Goal: Find contact information: Find contact information

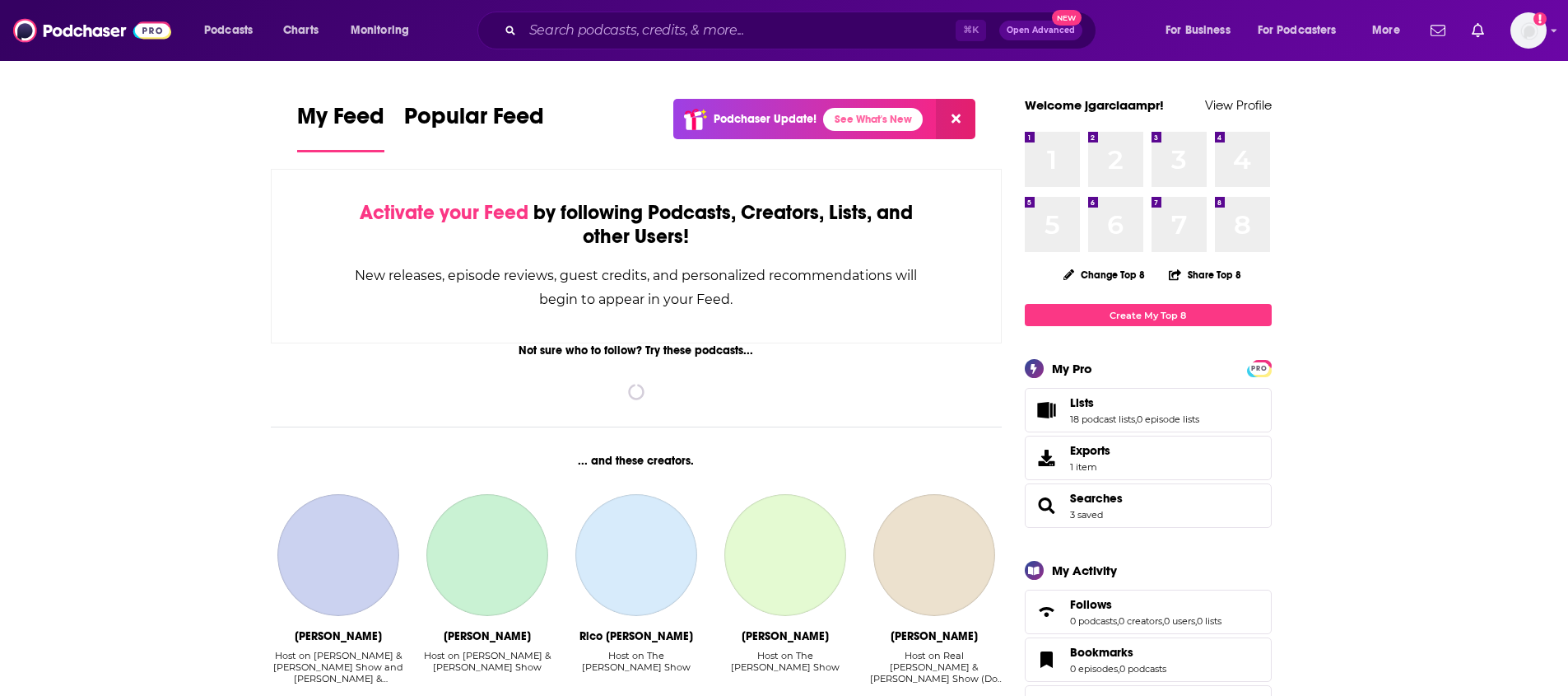
drag, startPoint x: 512, startPoint y: 38, endPoint x: 566, endPoint y: 40, distance: 54.0
click at [519, 39] on div "⌘ K Open Advanced New" at bounding box center [787, 30] width 619 height 38
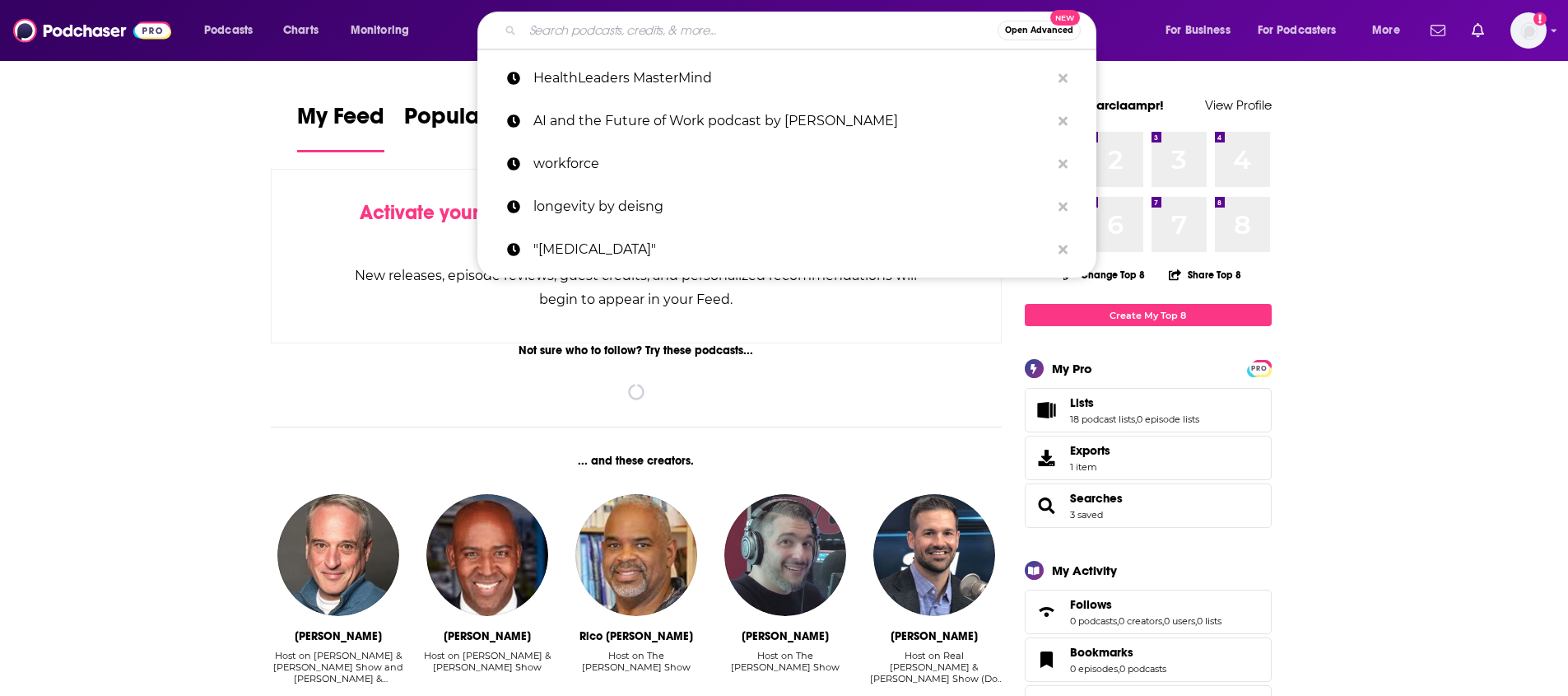
click at [567, 40] on input "Search podcasts, credits, & more..." at bounding box center [759, 30] width 475 height 27
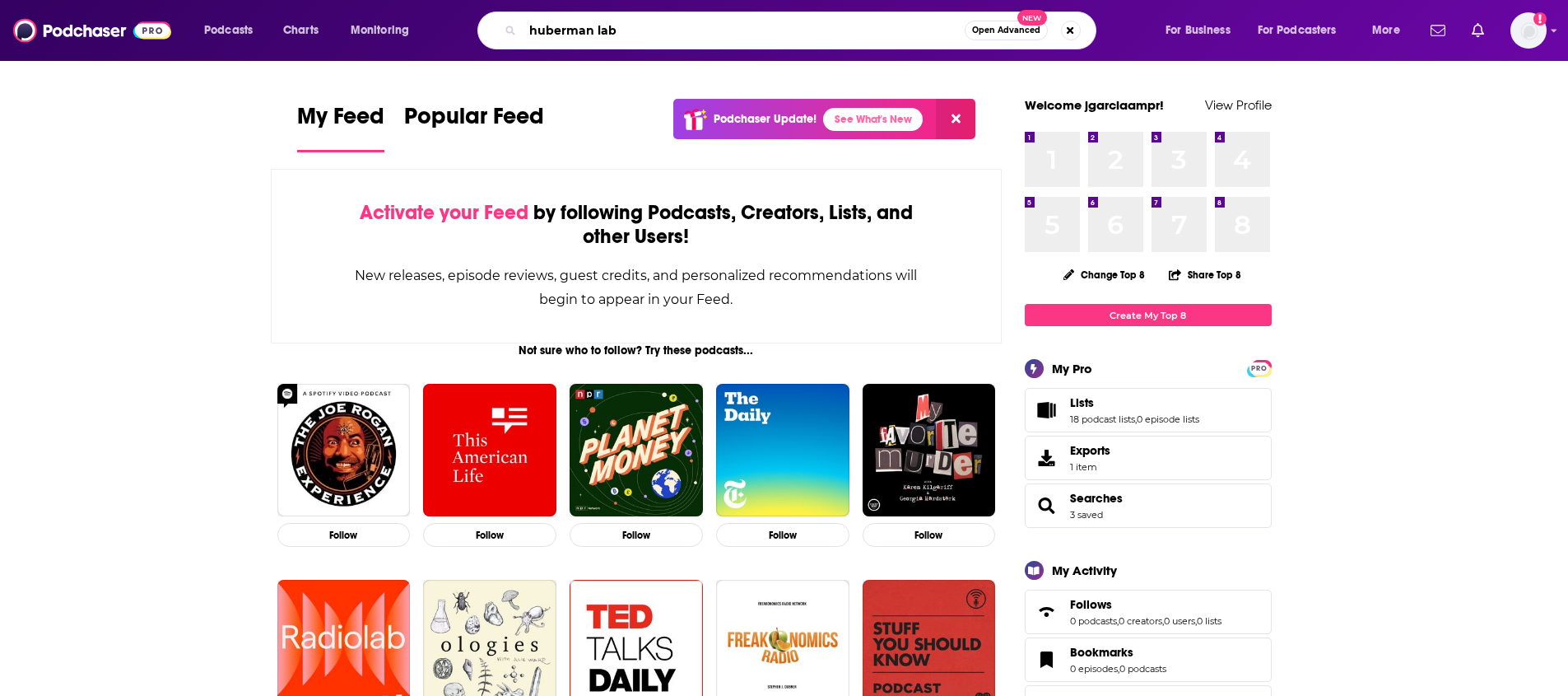
type input "huberman lab"
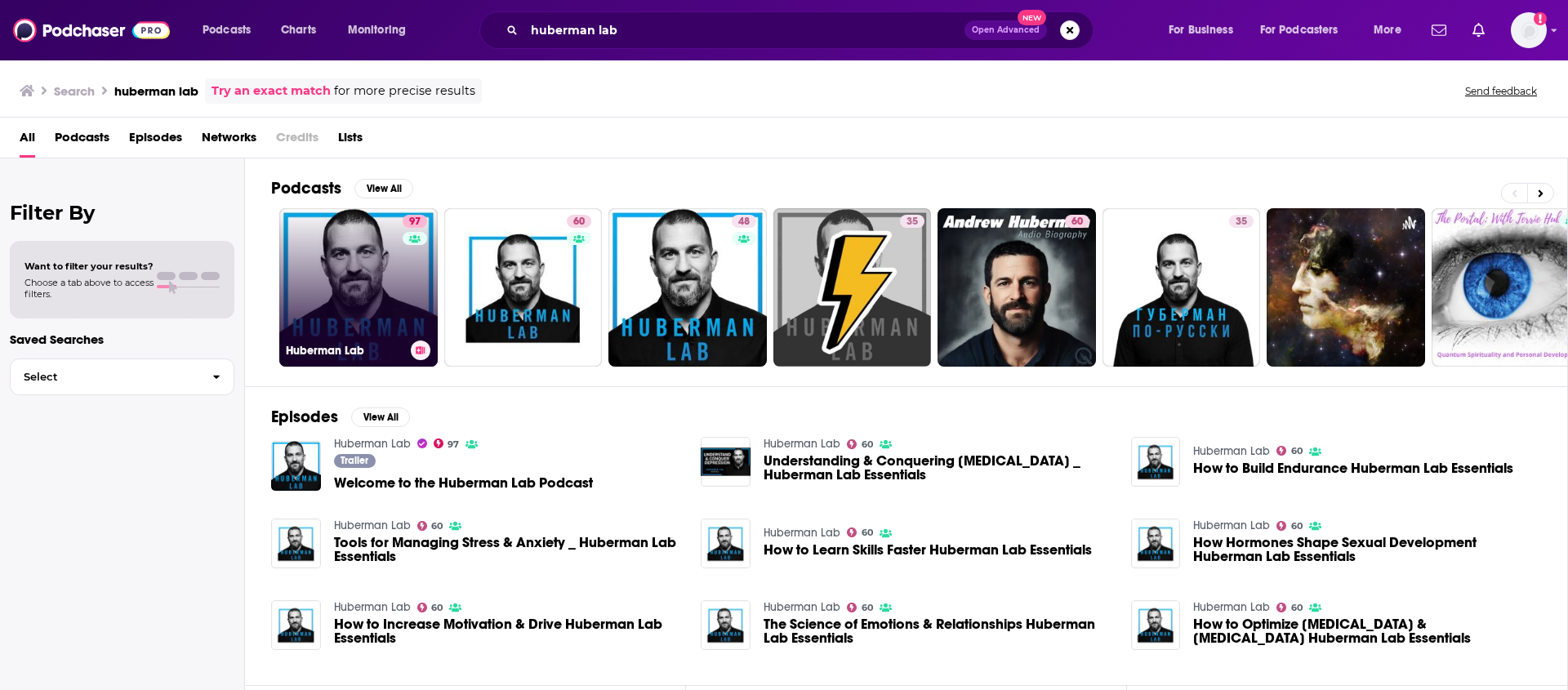
click at [349, 274] on link "97 Huberman Lab" at bounding box center [359, 288] width 158 height 158
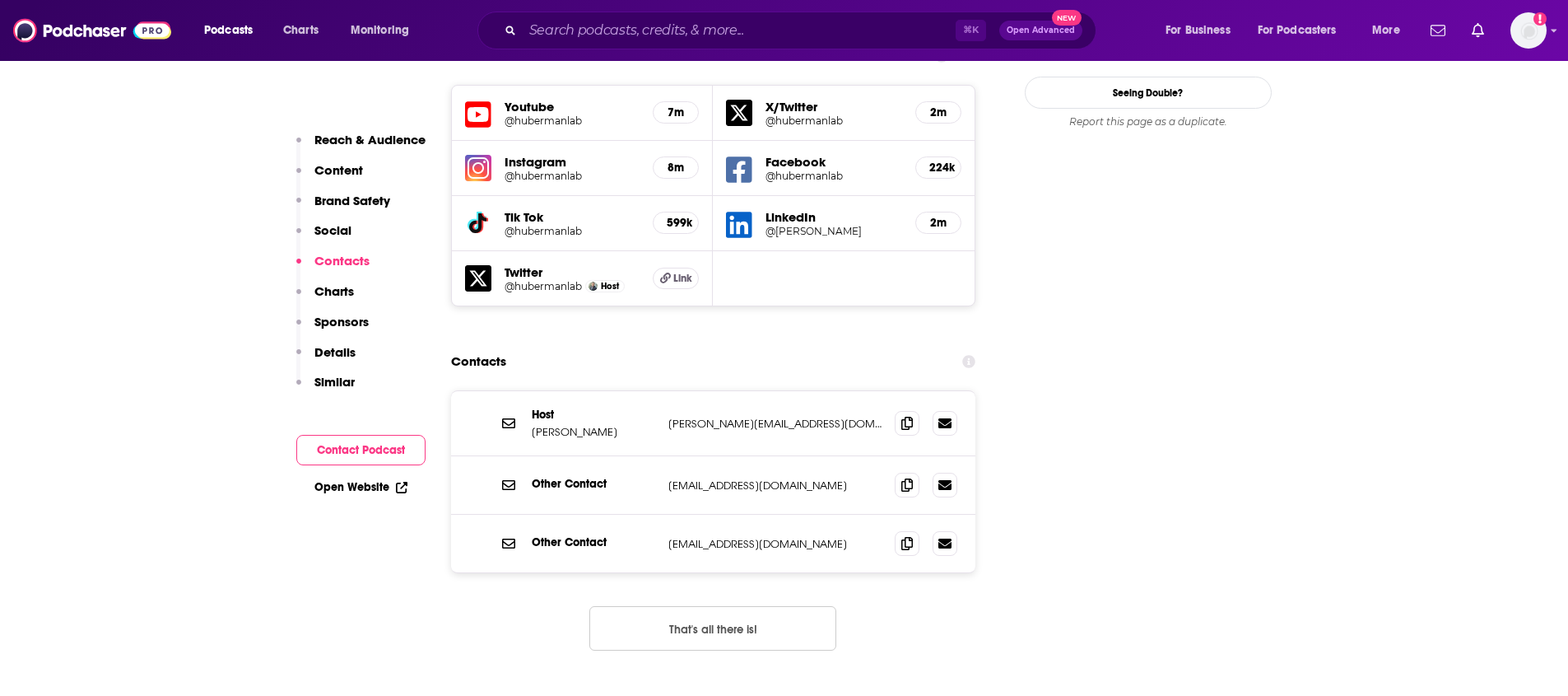
scroll to position [1989, 0]
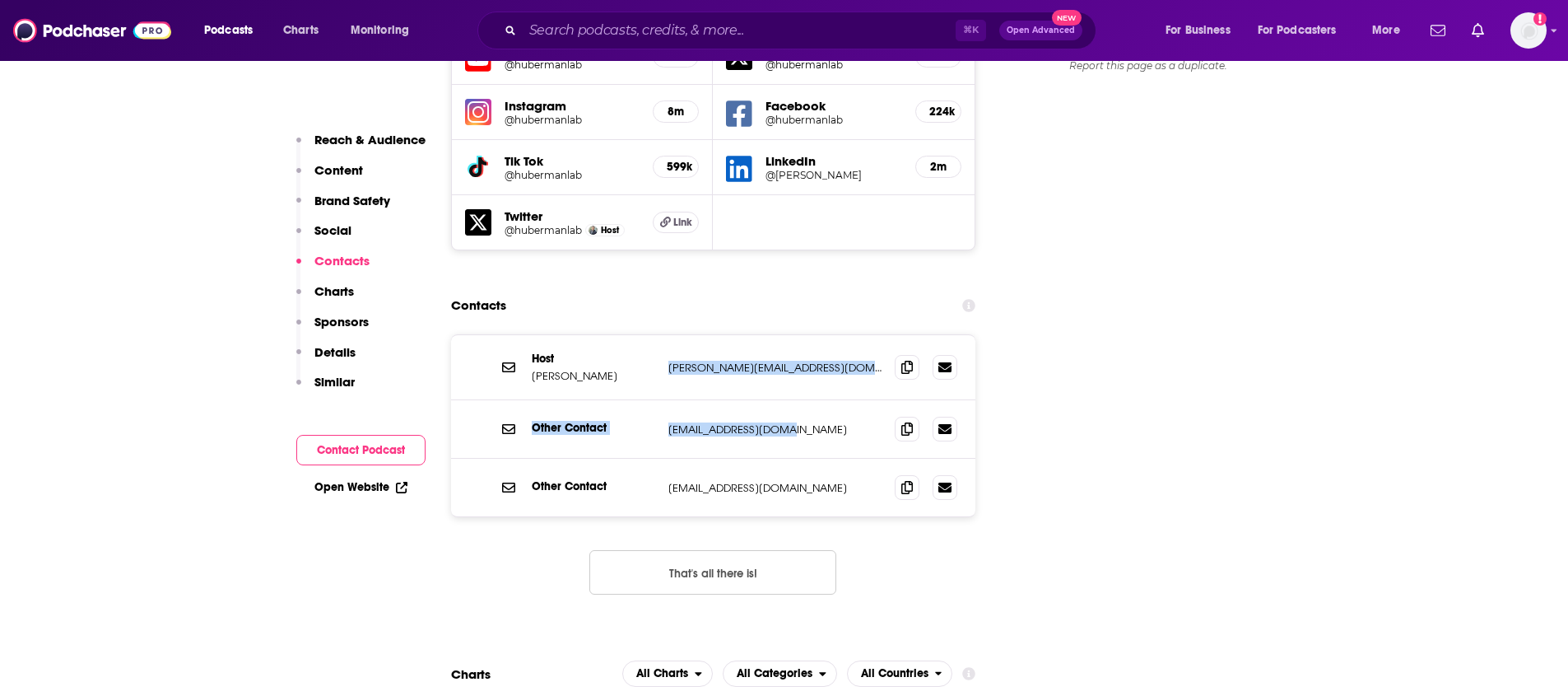
drag, startPoint x: 815, startPoint y: 315, endPoint x: 806, endPoint y: 211, distance: 104.4
click at [806, 290] on section "Contacts Host [PERSON_NAME] [PERSON_NAME][EMAIL_ADDRESS][DOMAIN_NAME] [PERSON_N…" at bounding box center [713, 455] width 525 height 331
click at [795, 400] on div "Other Contact [EMAIL_ADDRESS][DOMAIN_NAME] [EMAIL_ADDRESS][DOMAIN_NAME]" at bounding box center [713, 430] width 525 height 59
drag, startPoint x: 801, startPoint y: 323, endPoint x: 738, endPoint y: 189, distance: 148.1
click at [738, 290] on section "Contacts Host [PERSON_NAME] [PERSON_NAME][EMAIL_ADDRESS][DOMAIN_NAME] [PERSON_N…" at bounding box center [713, 455] width 525 height 331
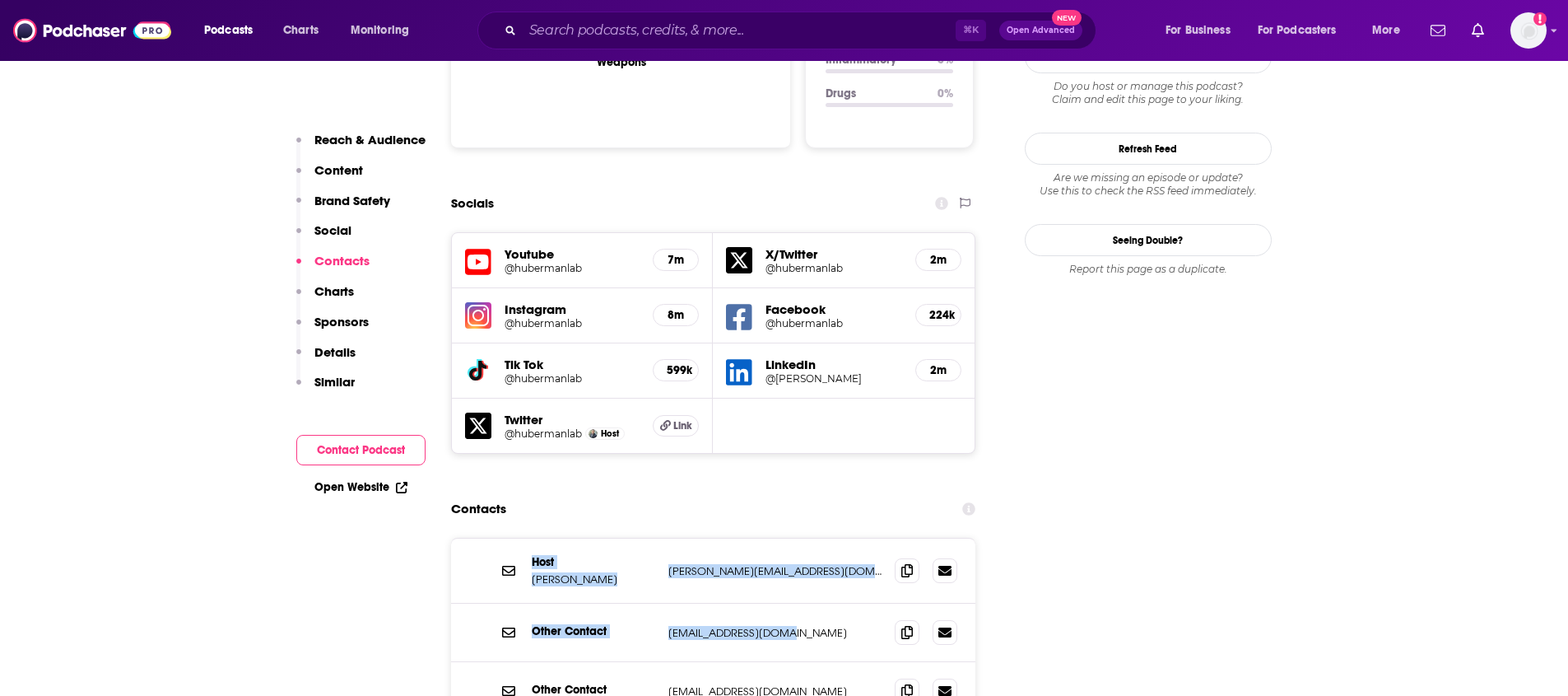
scroll to position [1698, 0]
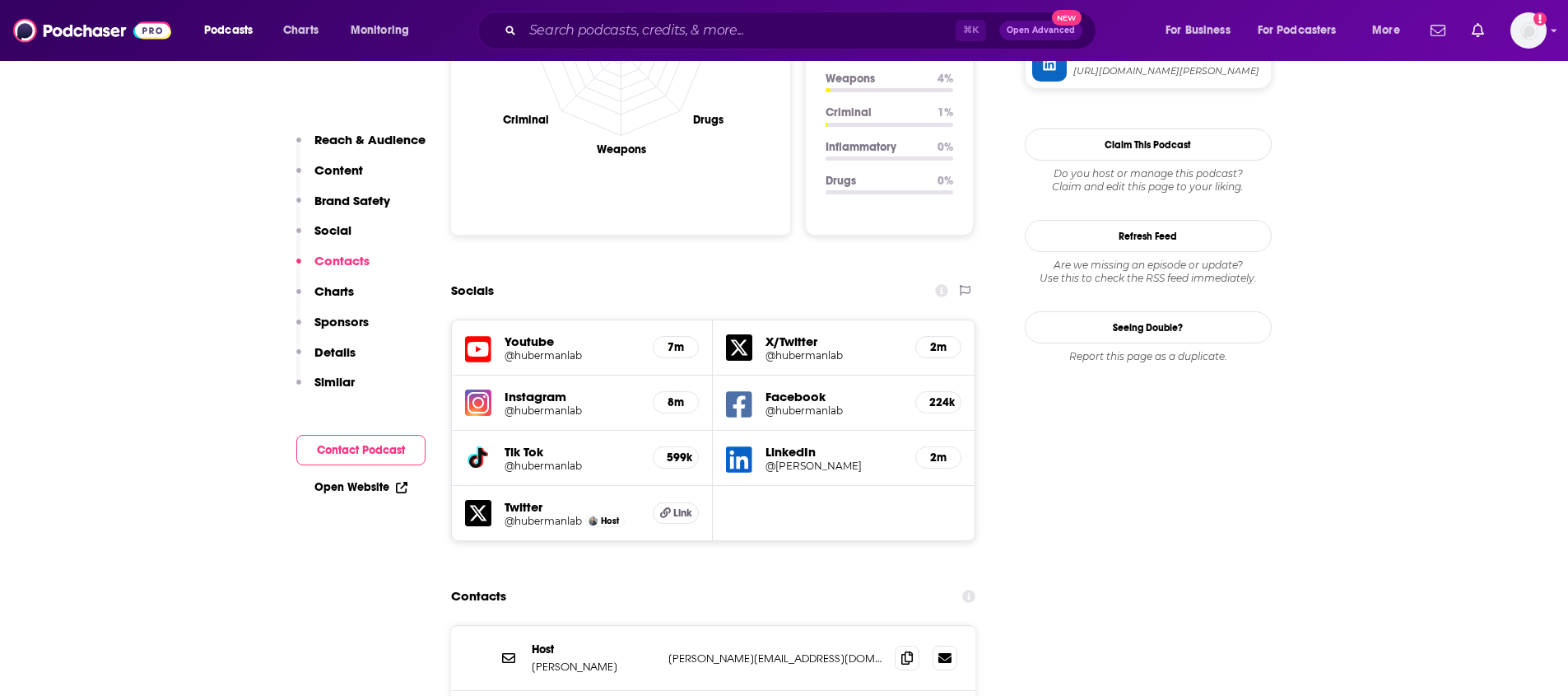
click at [610, 580] on div "Contacts" at bounding box center [713, 596] width 525 height 31
